Goal: Submit feedback/report problem: Submit feedback/report problem

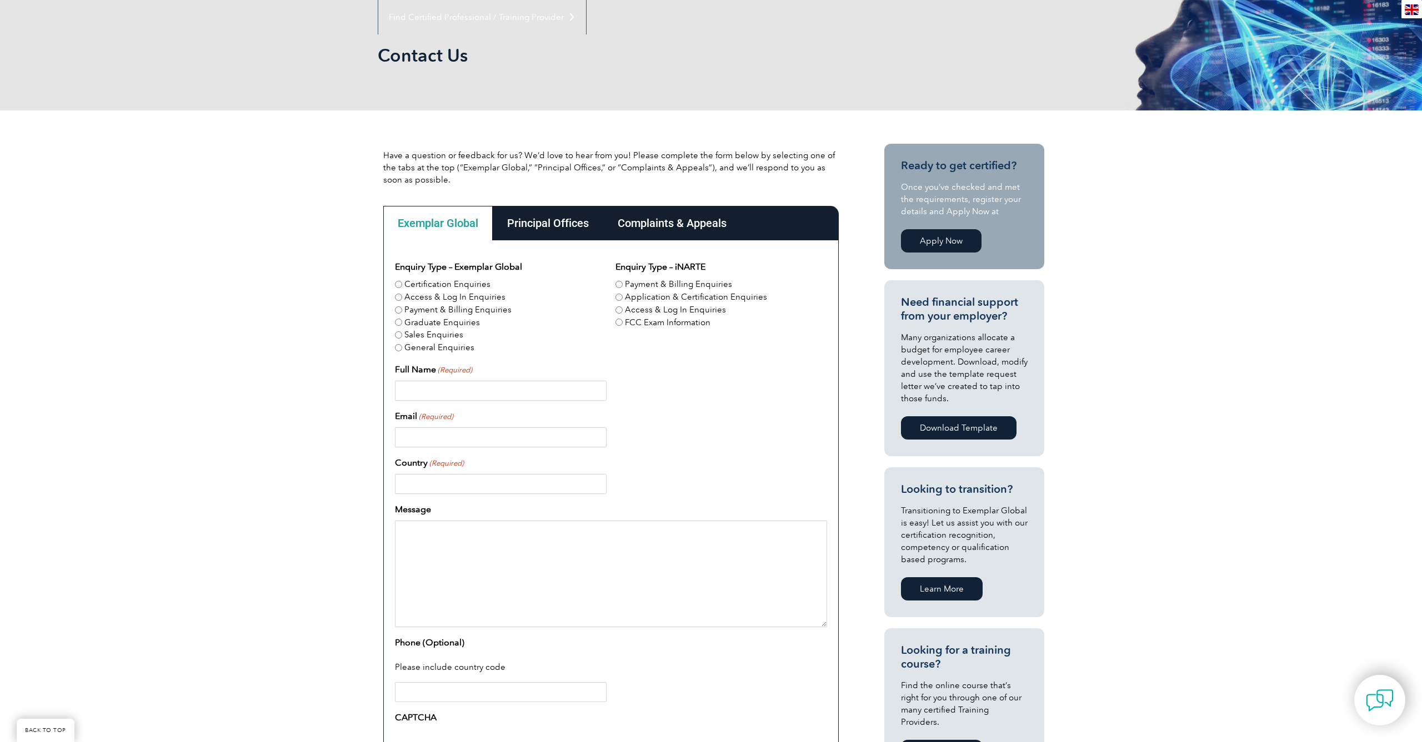
scroll to position [153, 0]
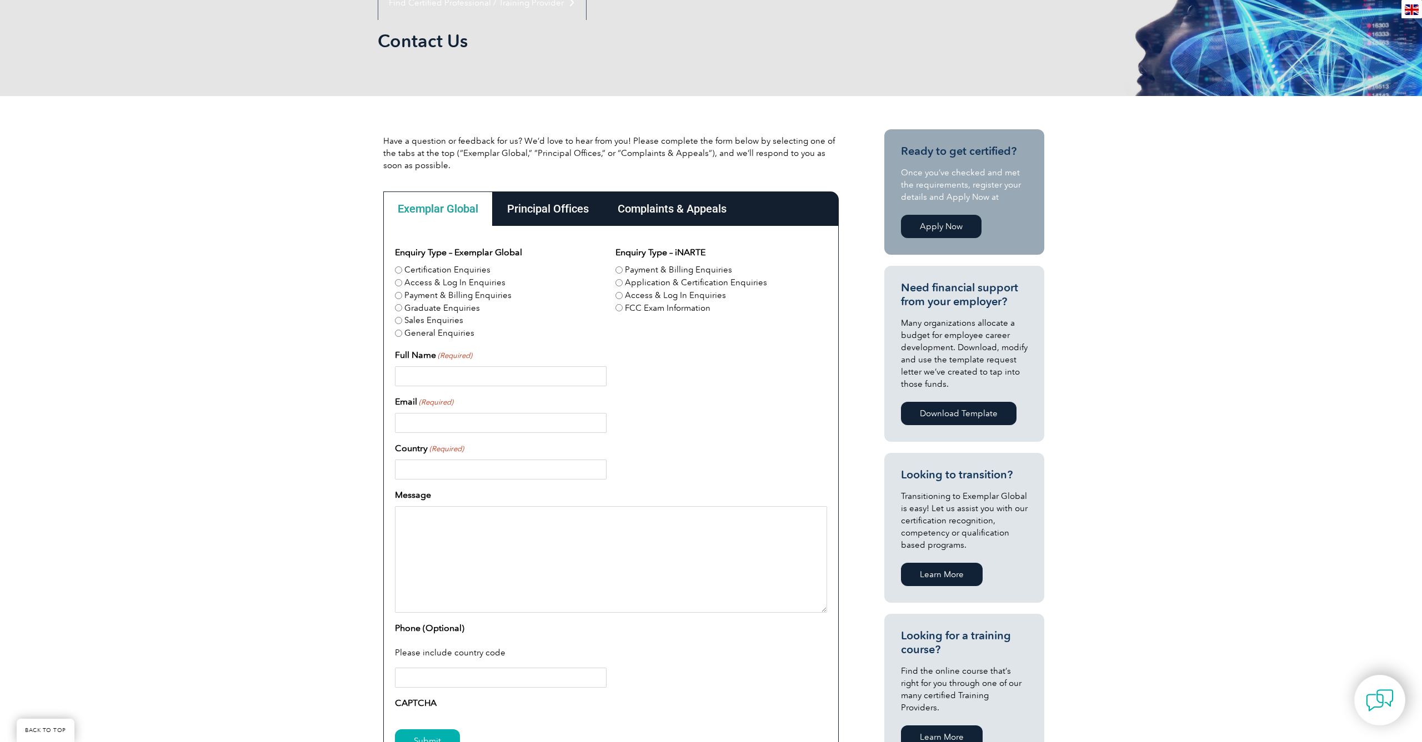
click at [450, 334] on label "General Enquiries" at bounding box center [439, 333] width 70 height 13
click at [402, 334] on input "General Enquiries" at bounding box center [398, 333] width 7 height 7
radio input "true"
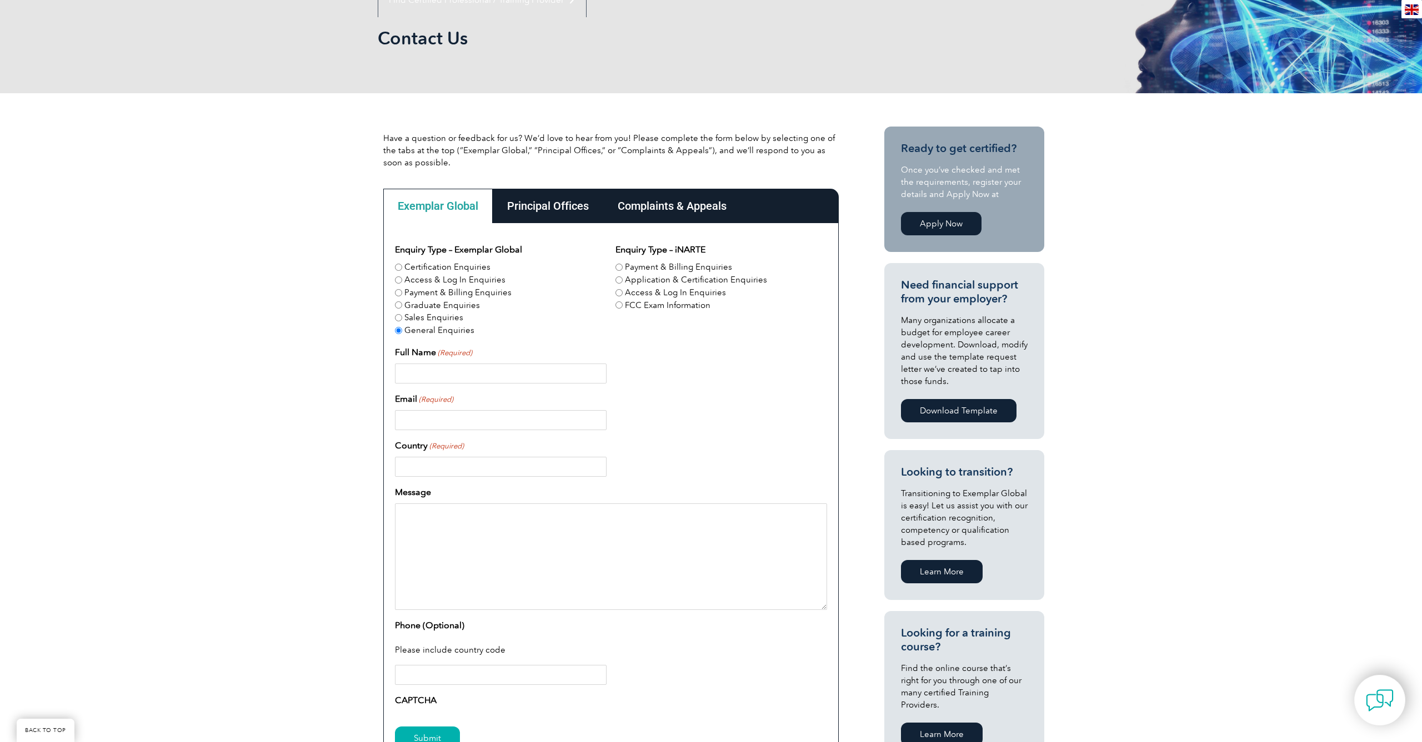
scroll to position [222, 0]
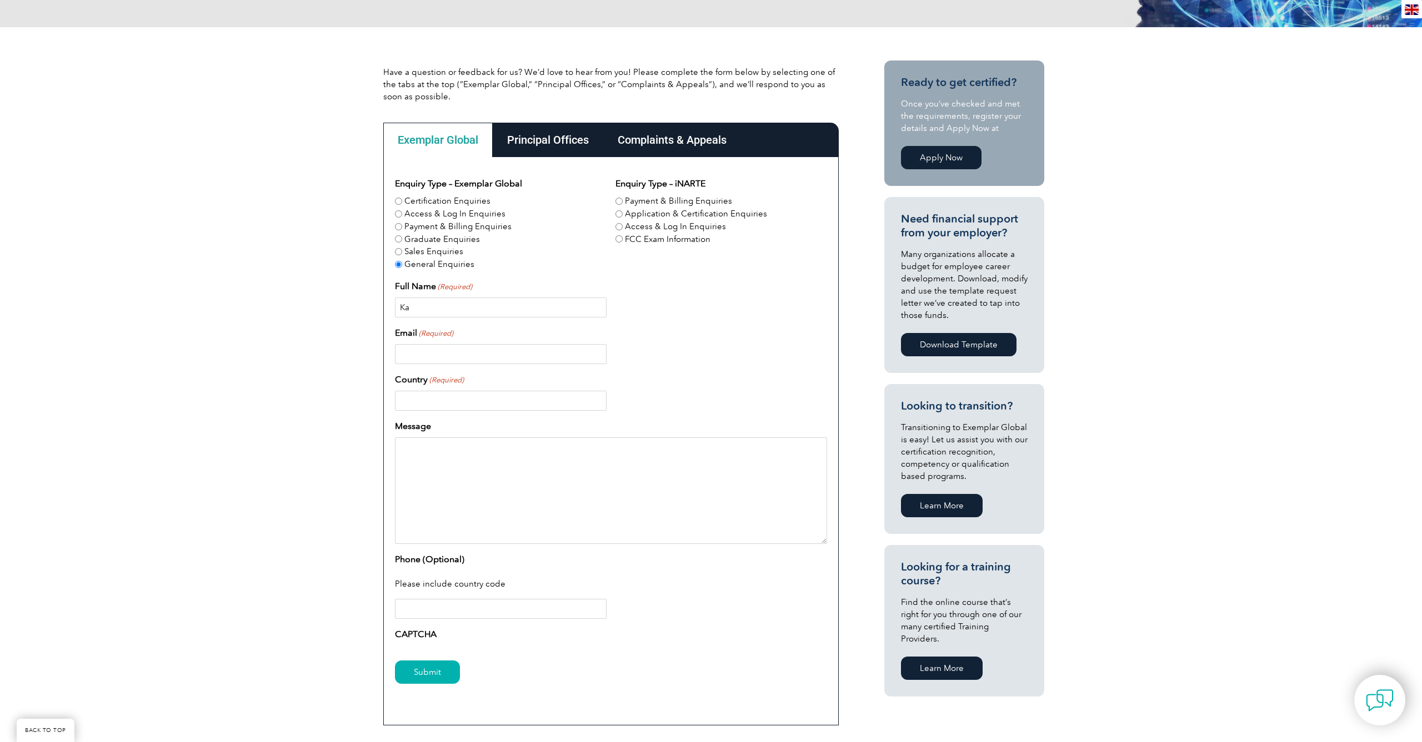
type input "K"
type input "[PERSON_NAME]"
type input "lamia."
type input "[EMAIL_ADDRESS][DOMAIN_NAME]"
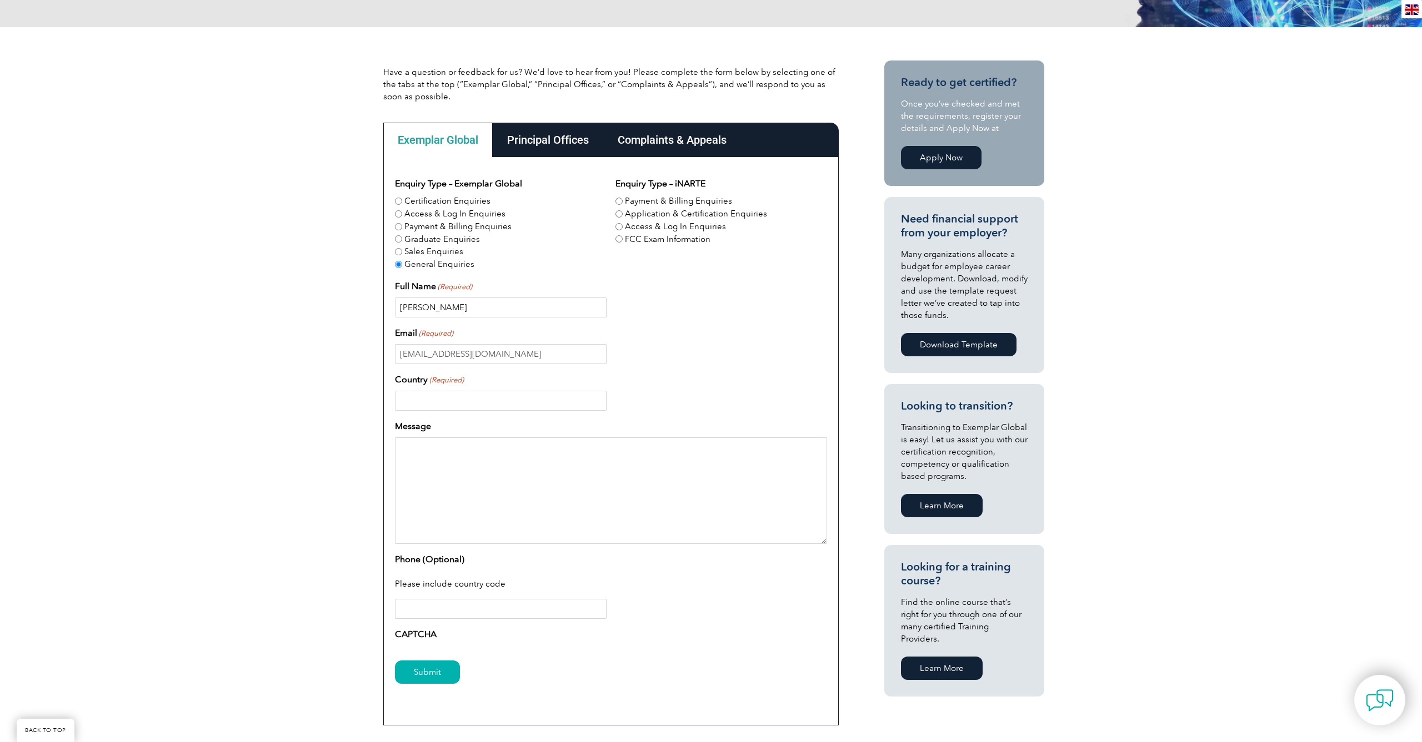
click at [455, 304] on input "[PERSON_NAME]" at bounding box center [501, 308] width 212 height 20
type input "[PERSON_NAME]"
click at [466, 469] on textarea "Message" at bounding box center [611, 491] width 432 height 107
type input "[GEOGRAPHIC_DATA]"
click at [483, 481] on textarea "Message" at bounding box center [611, 491] width 432 height 107
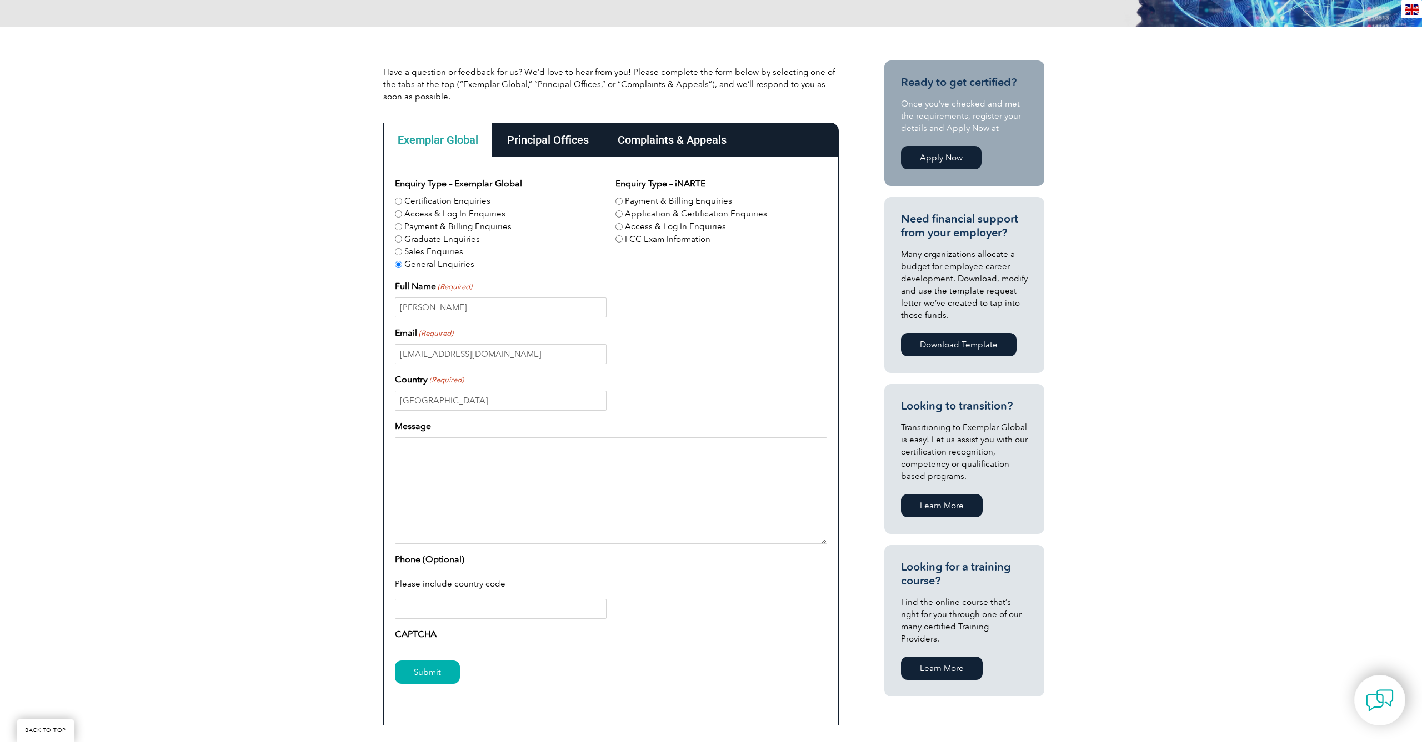
paste textarea "Lo. I’d Sitame, consec Adipi elitseddo, eiusm-tempori utlabor etdolor, mag aliq…"
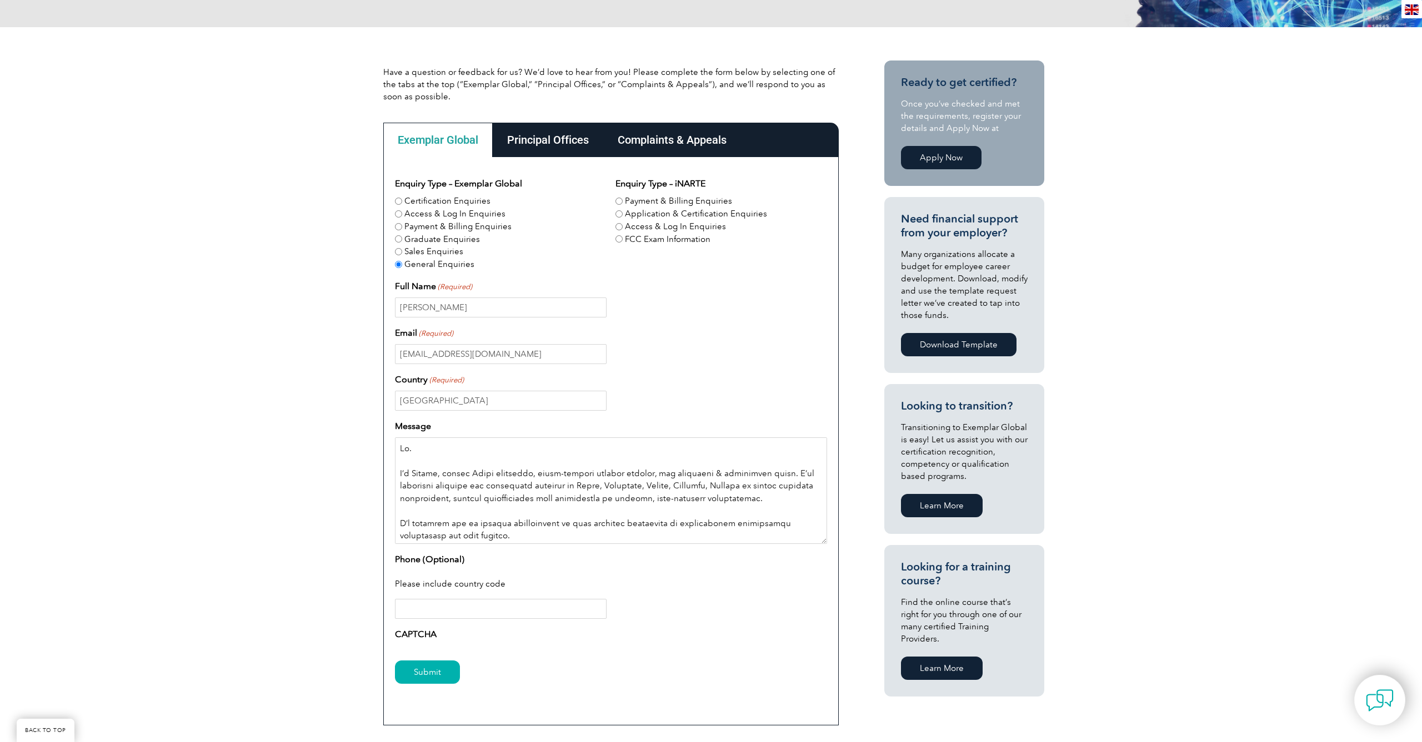
scroll to position [294, 0]
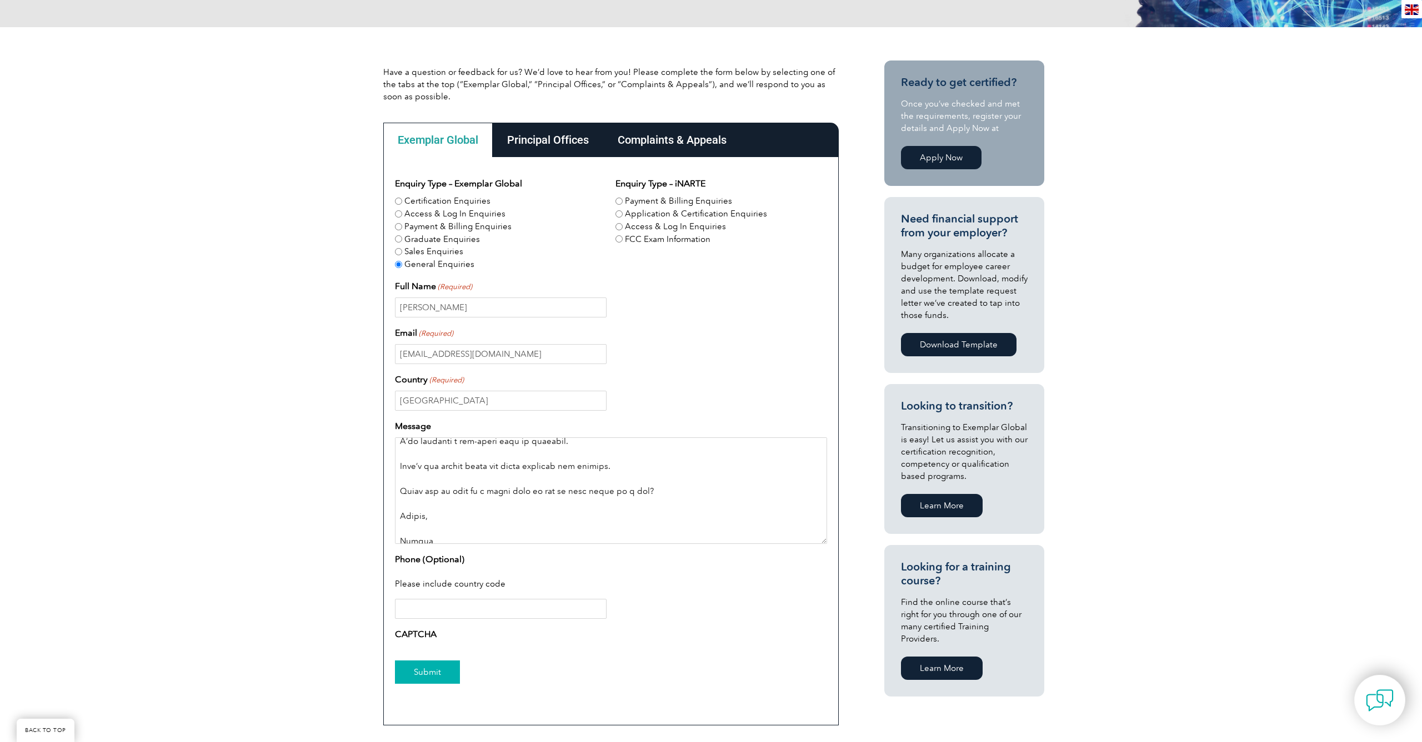
type textarea "Lo. I’d Sitame, consec Adipi elitseddo, eiusm-tempori utlabor etdolor, mag aliq…"
click at [430, 671] on input "Submit" at bounding box center [427, 672] width 65 height 23
click at [424, 682] on input "Submit" at bounding box center [427, 672] width 65 height 23
type input "1"
click at [411, 676] on input "Submit" at bounding box center [427, 672] width 65 height 23
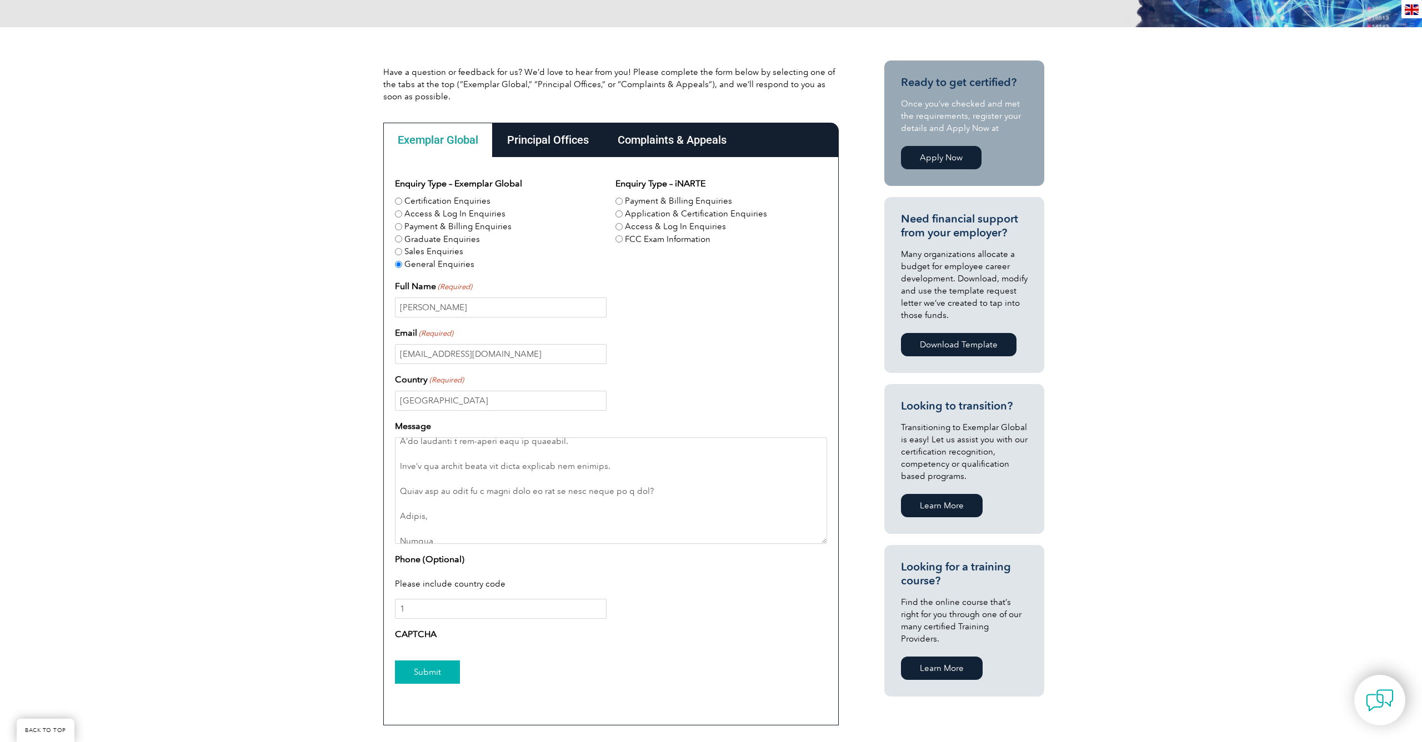
click at [416, 671] on input "Submit" at bounding box center [427, 672] width 65 height 23
click at [486, 511] on textarea "Message" at bounding box center [611, 491] width 432 height 107
click at [419, 665] on input "Submit" at bounding box center [427, 672] width 65 height 23
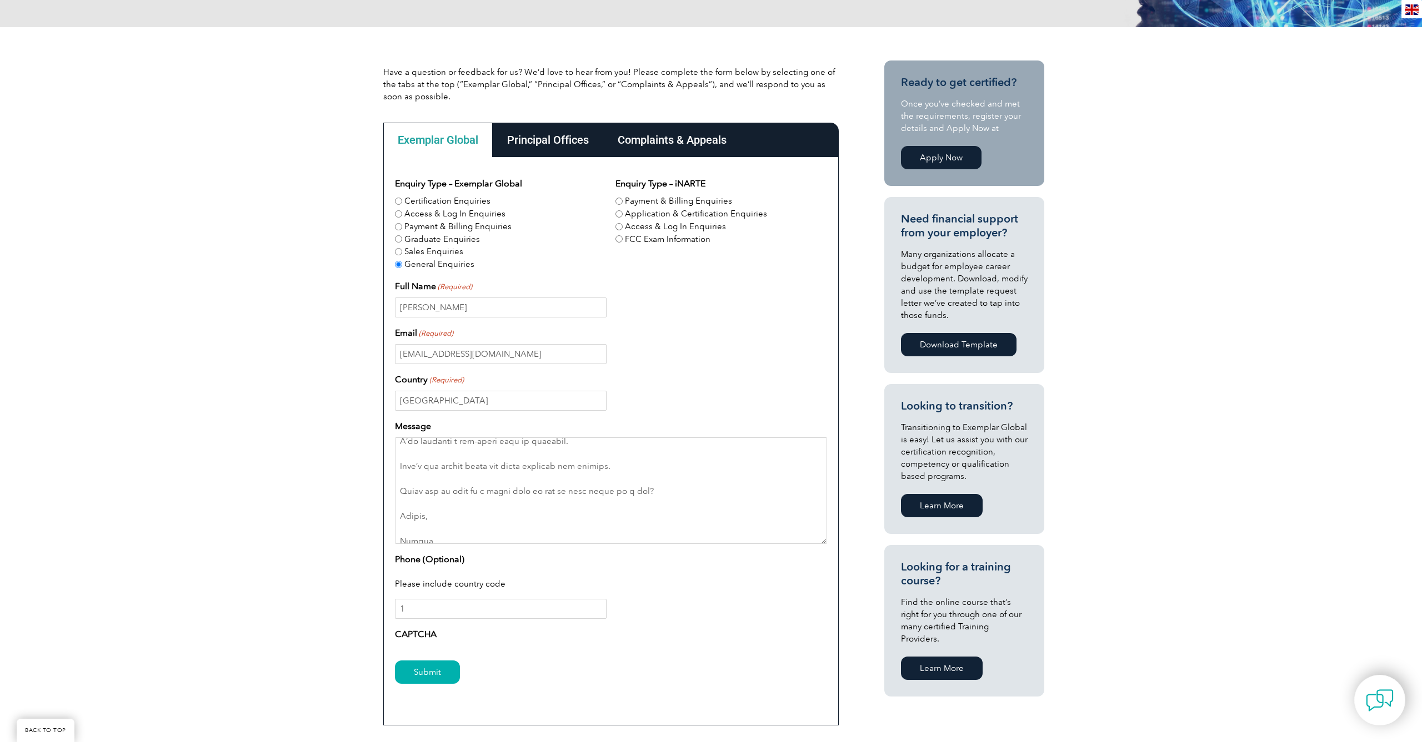
click at [422, 633] on label "CAPTCHA" at bounding box center [416, 634] width 42 height 13
click at [418, 670] on input "Submit" at bounding box center [427, 672] width 65 height 23
click at [554, 155] on div "Principal Offices" at bounding box center [548, 140] width 111 height 34
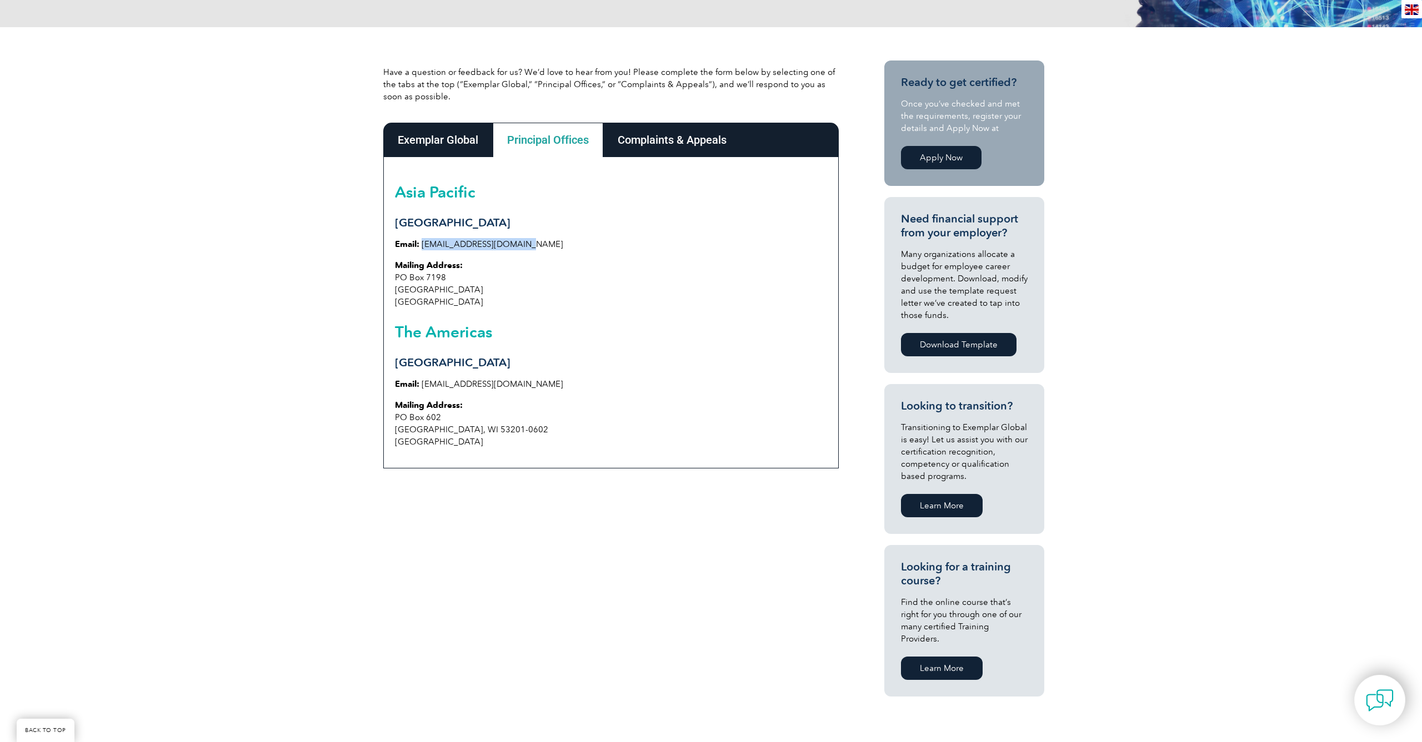
drag, startPoint x: 523, startPoint y: 247, endPoint x: 422, endPoint y: 244, distance: 100.5
click at [422, 244] on p "Email: [EMAIL_ADDRESS][DOMAIN_NAME]" at bounding box center [611, 244] width 432 height 12
drag, startPoint x: 525, startPoint y: 385, endPoint x: 424, endPoint y: 388, distance: 100.5
click at [424, 388] on p "Email: [EMAIL_ADDRESS][DOMAIN_NAME]" at bounding box center [611, 384] width 432 height 12
copy p "[EMAIL_ADDRESS][DOMAIN_NAME]"
